Goal: Find specific page/section: Find specific page/section

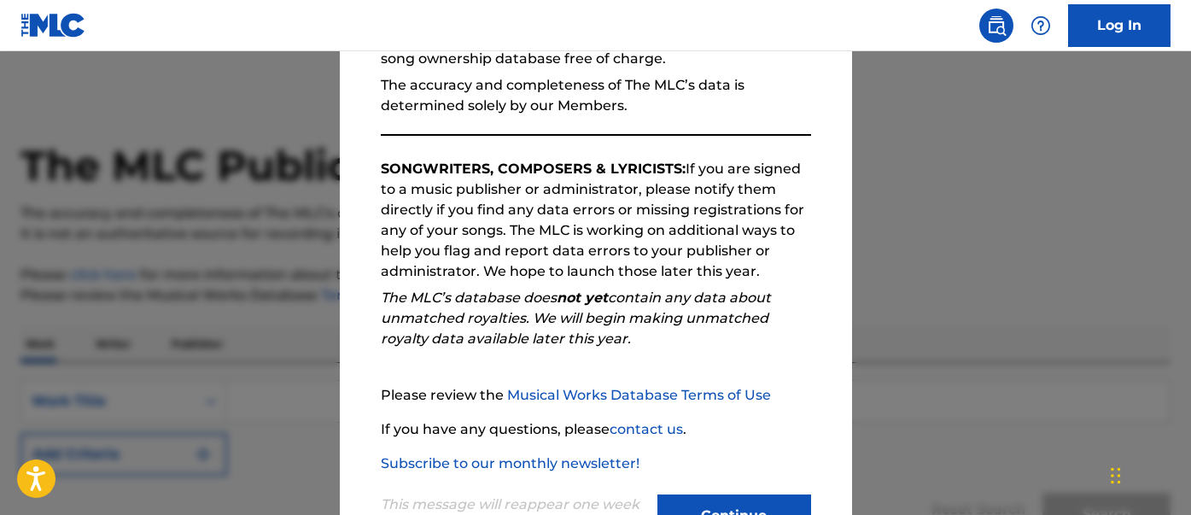
scroll to position [226, 0]
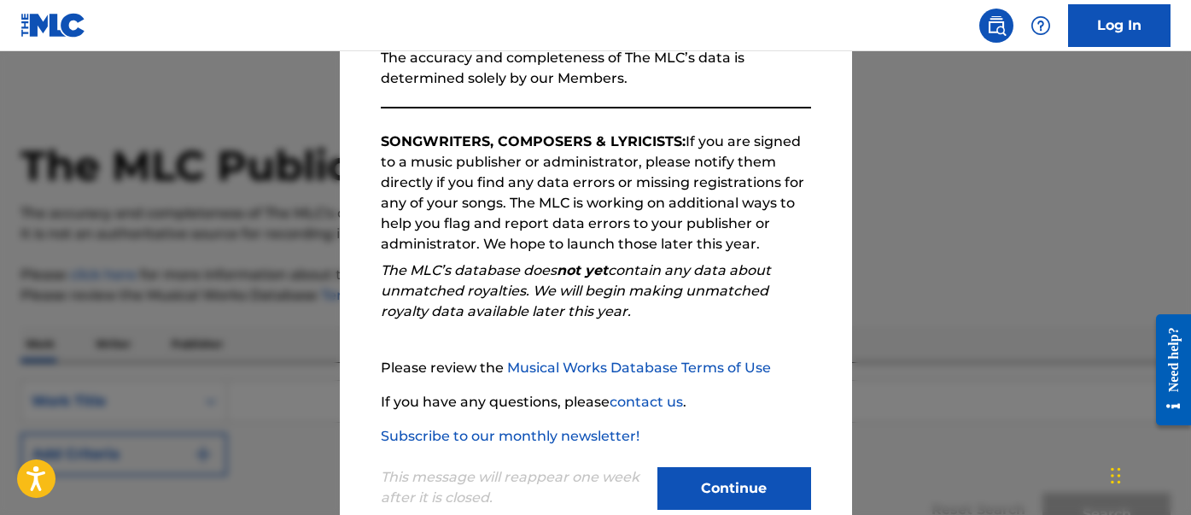
click at [726, 479] on button "Continue" at bounding box center [734, 488] width 154 height 43
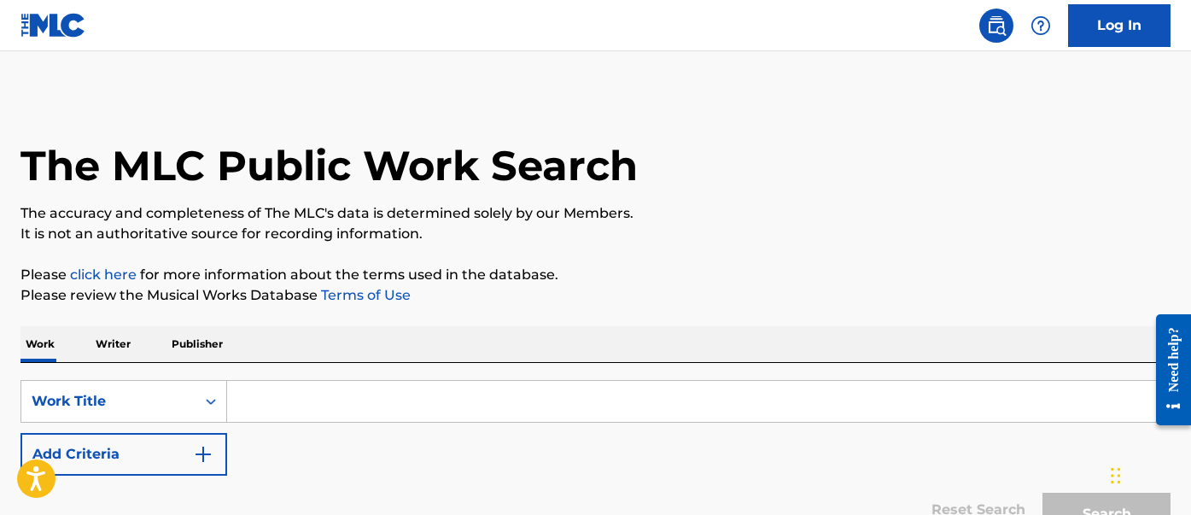
click at [579, 389] on input "Search Form" at bounding box center [698, 401] width 942 height 41
paste input "You Never Can Tell"
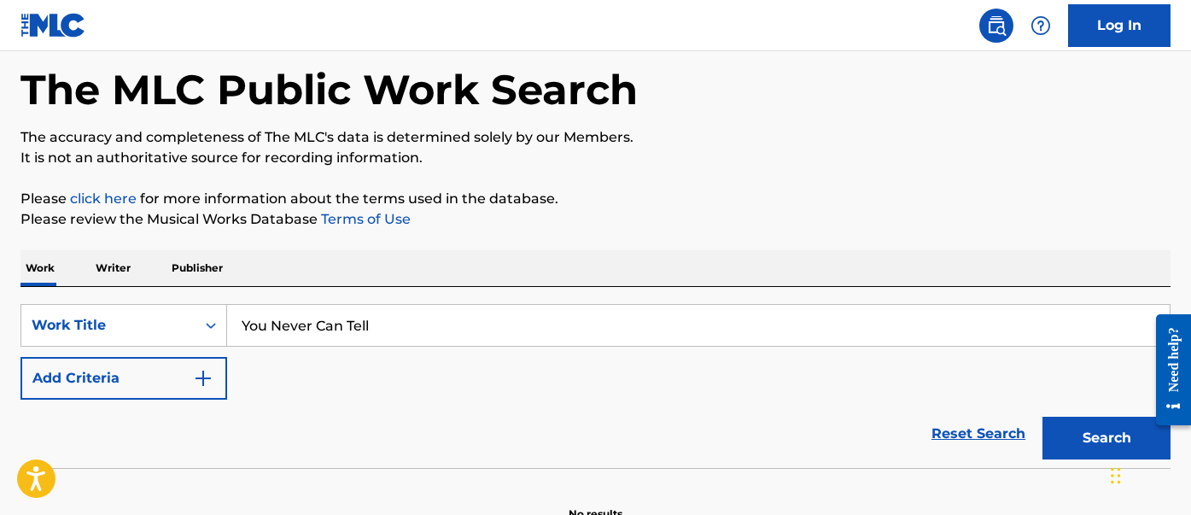
scroll to position [81, 0]
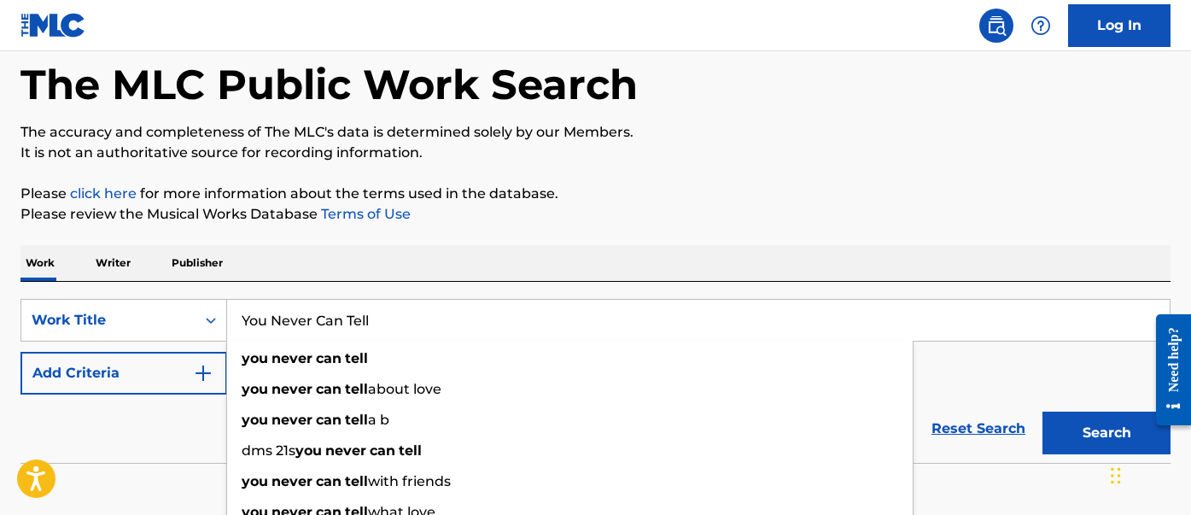
type input "You Never Can Tell"
click at [169, 369] on button "Add Criteria" at bounding box center [123, 373] width 207 height 43
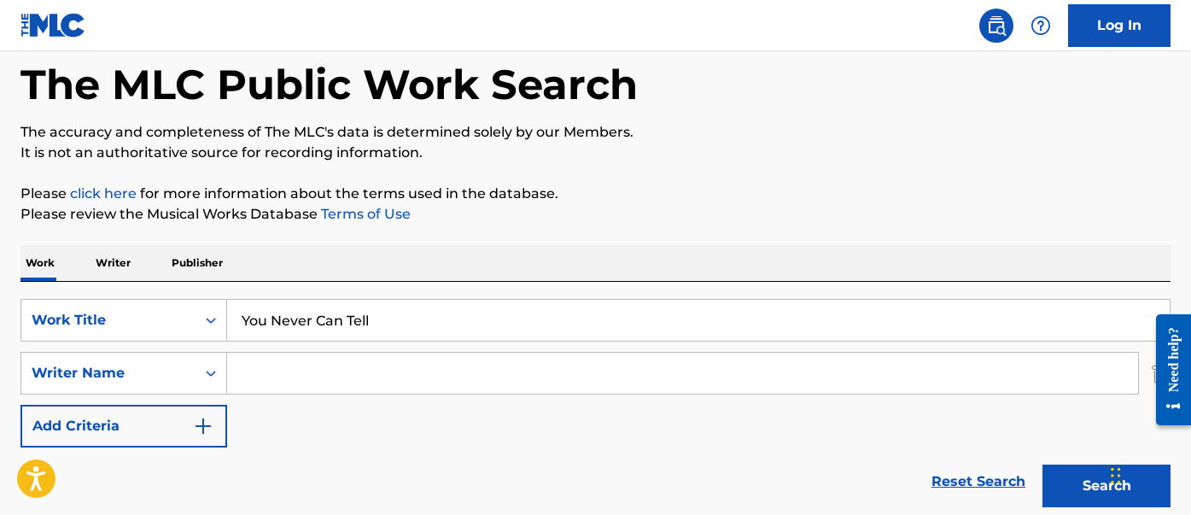
click at [271, 364] on input "Search Form" at bounding box center [682, 373] width 911 height 41
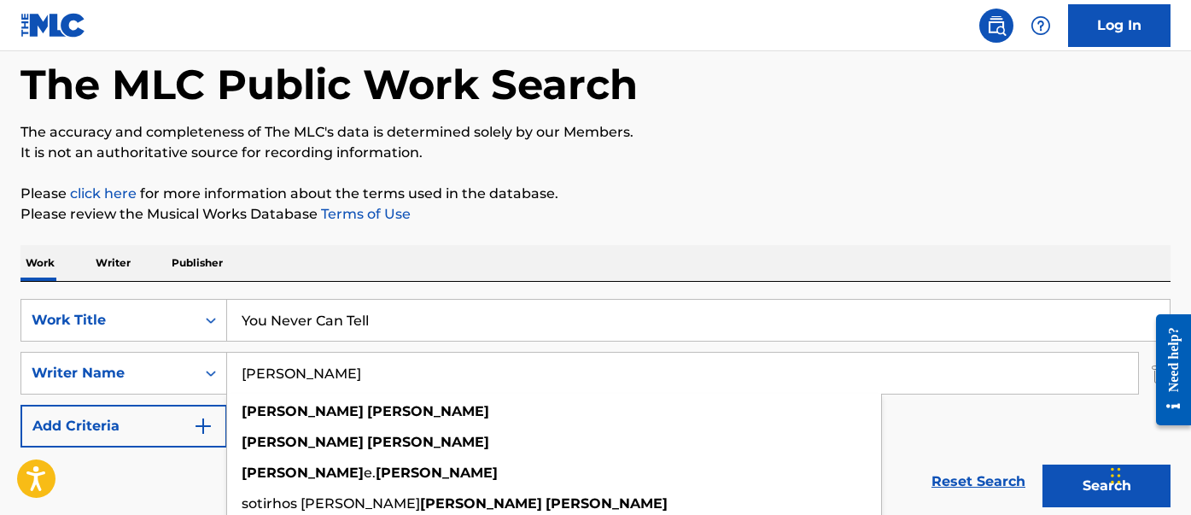
type input "[PERSON_NAME]"
click at [1042, 464] on button "Search" at bounding box center [1106, 485] width 128 height 43
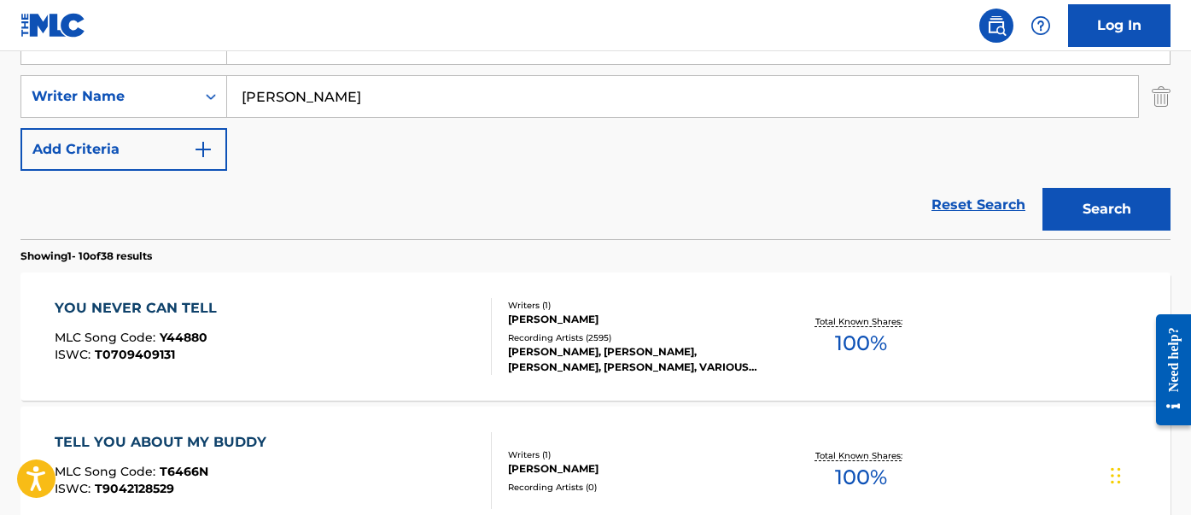
scroll to position [363, 0]
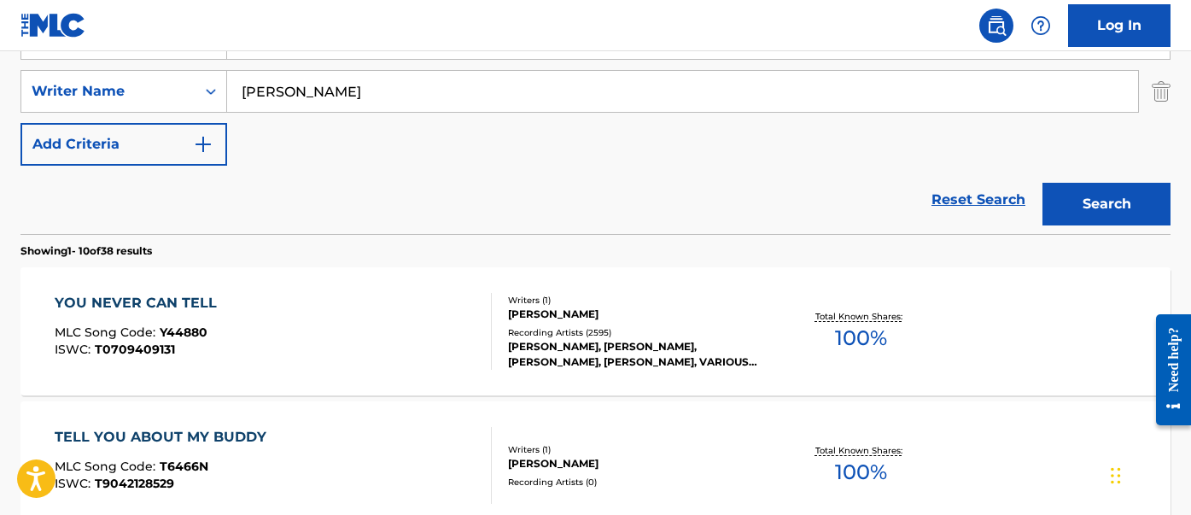
click at [186, 295] on div "YOU NEVER CAN TELL" at bounding box center [140, 303] width 171 height 20
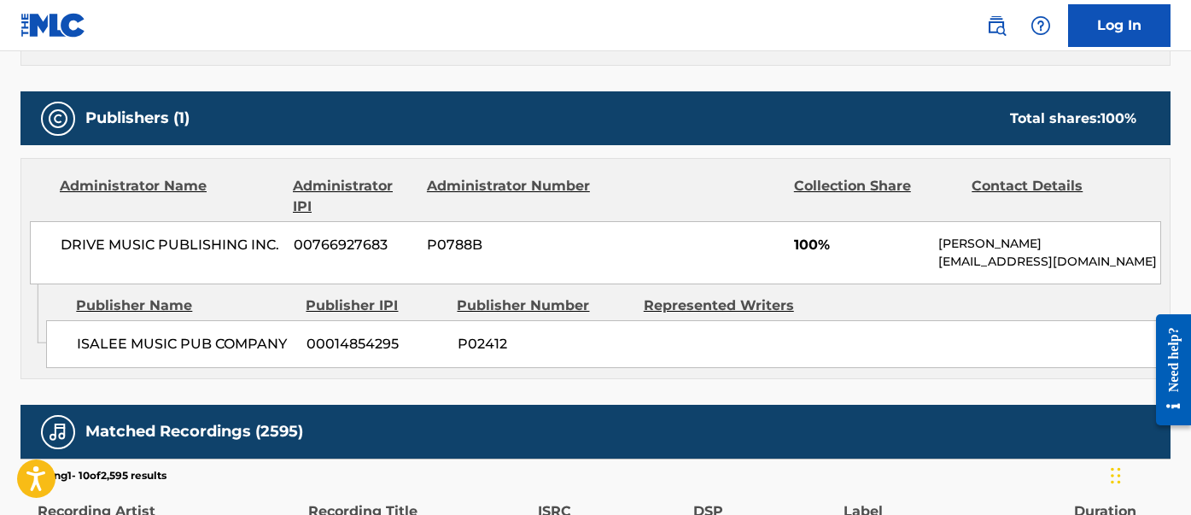
scroll to position [1061, 0]
